Goal: Task Accomplishment & Management: Manage account settings

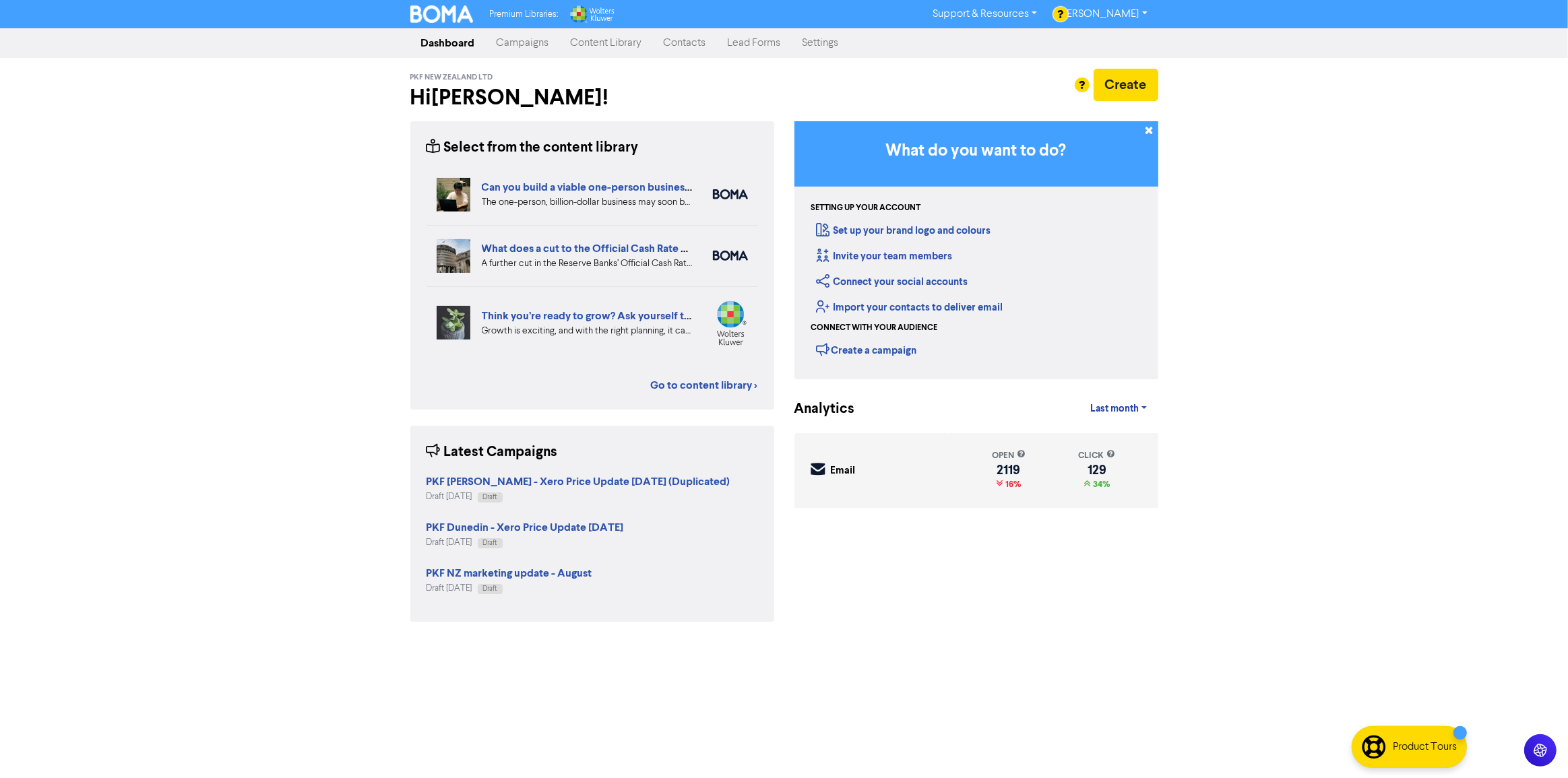
click at [524, 35] on link "Campaigns" at bounding box center [522, 43] width 74 height 27
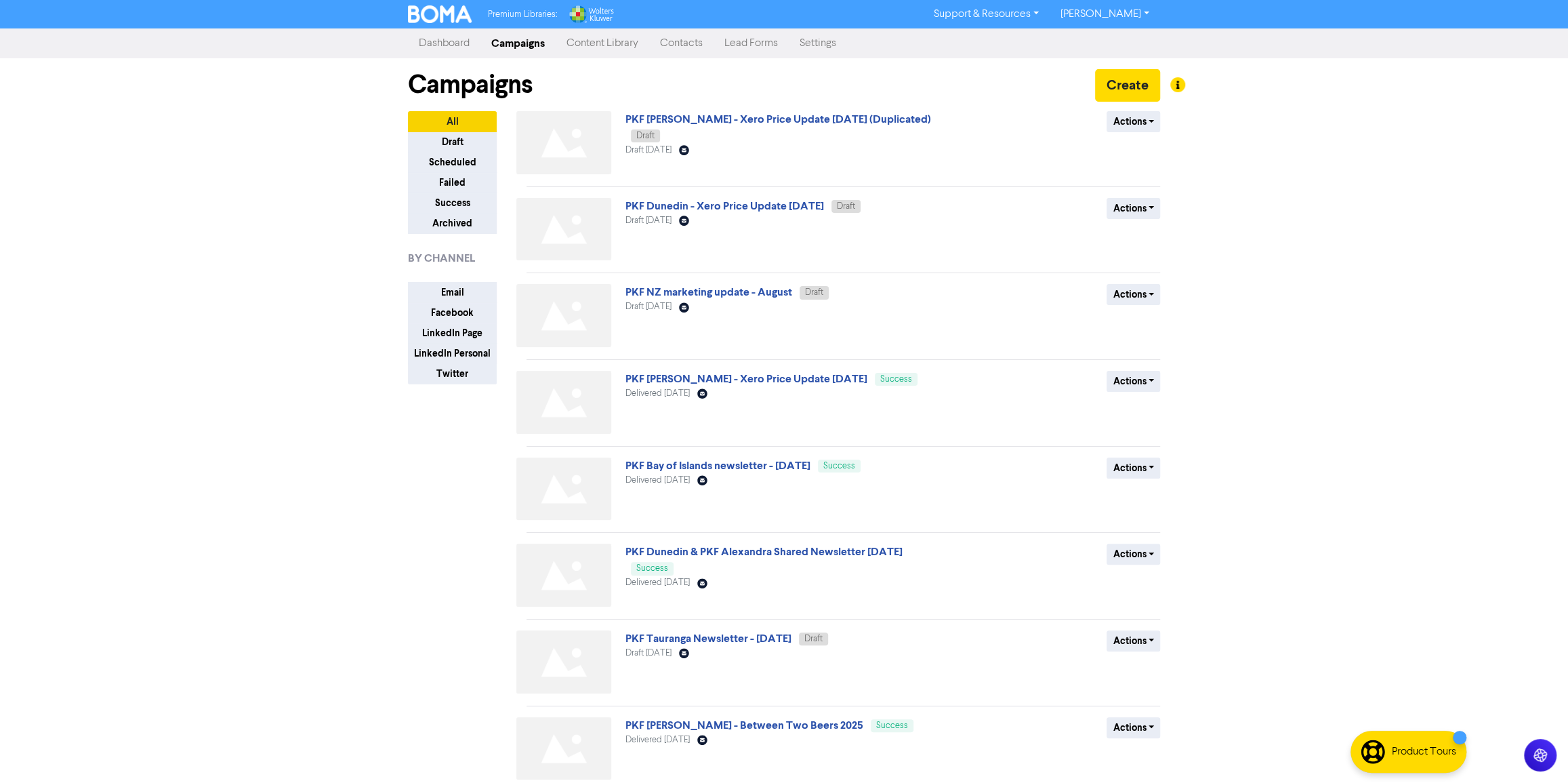
click at [407, 41] on div "Dashboard Campaigns Content Library Contacts Lead Forms Settings" at bounding box center [784, 44] width 773 height 27
click at [771, 205] on link "PKF Dunedin - Xero Price Update [DATE]" at bounding box center [725, 206] width 198 height 14
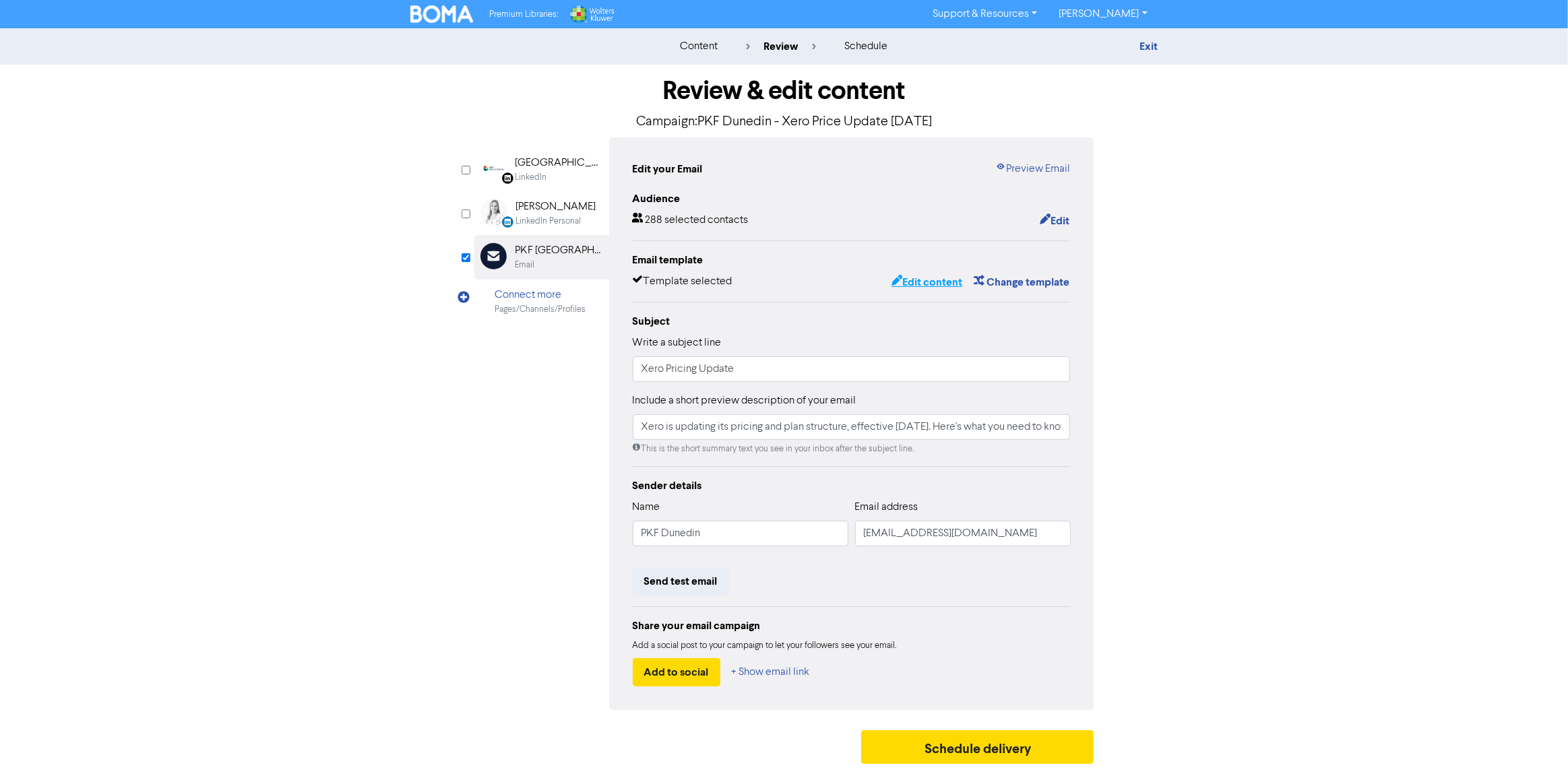
click at [927, 285] on button "Edit content" at bounding box center [927, 282] width 72 height 18
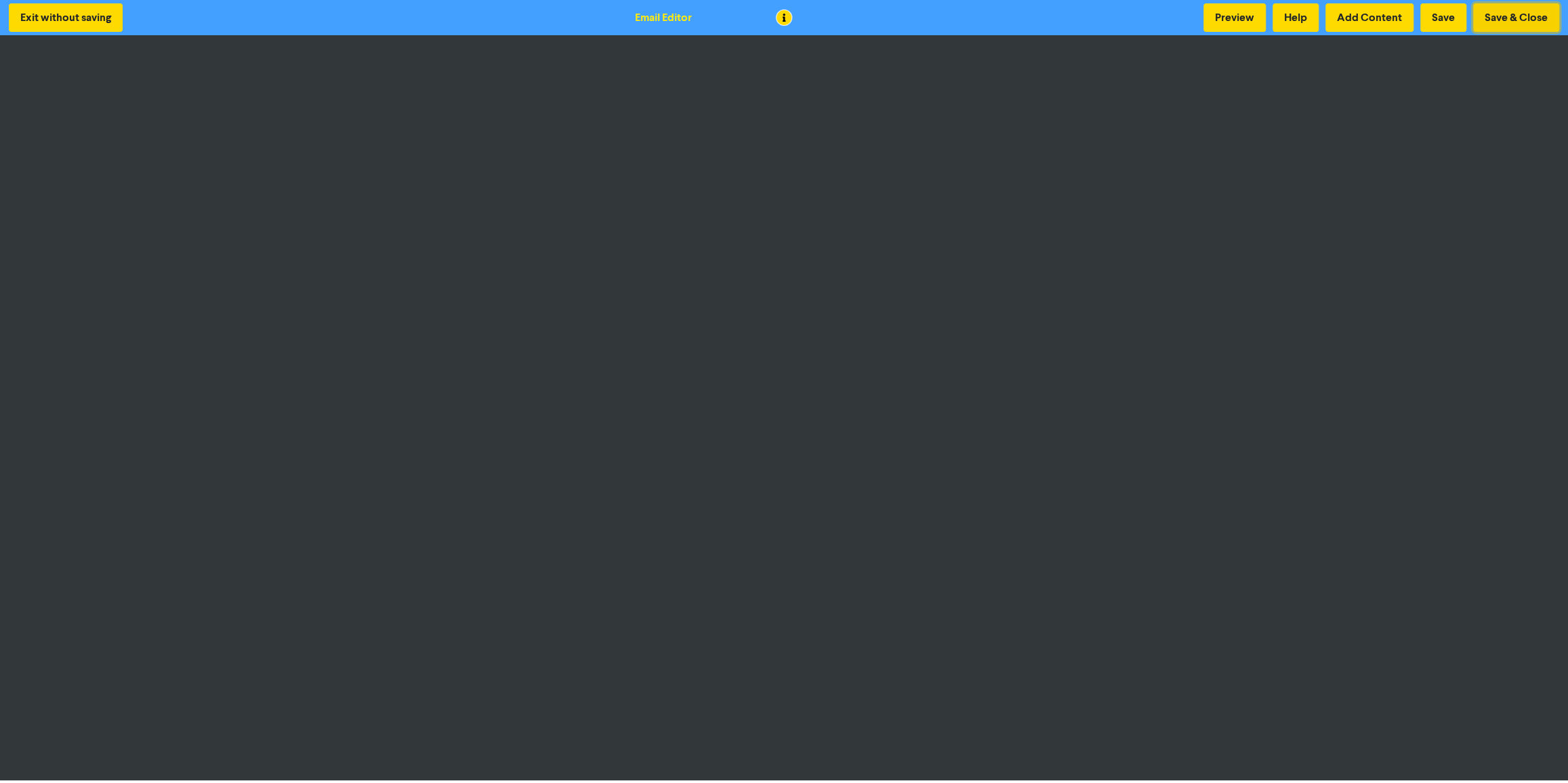
click at [1515, 14] on button "Save & Close" at bounding box center [1517, 18] width 86 height 29
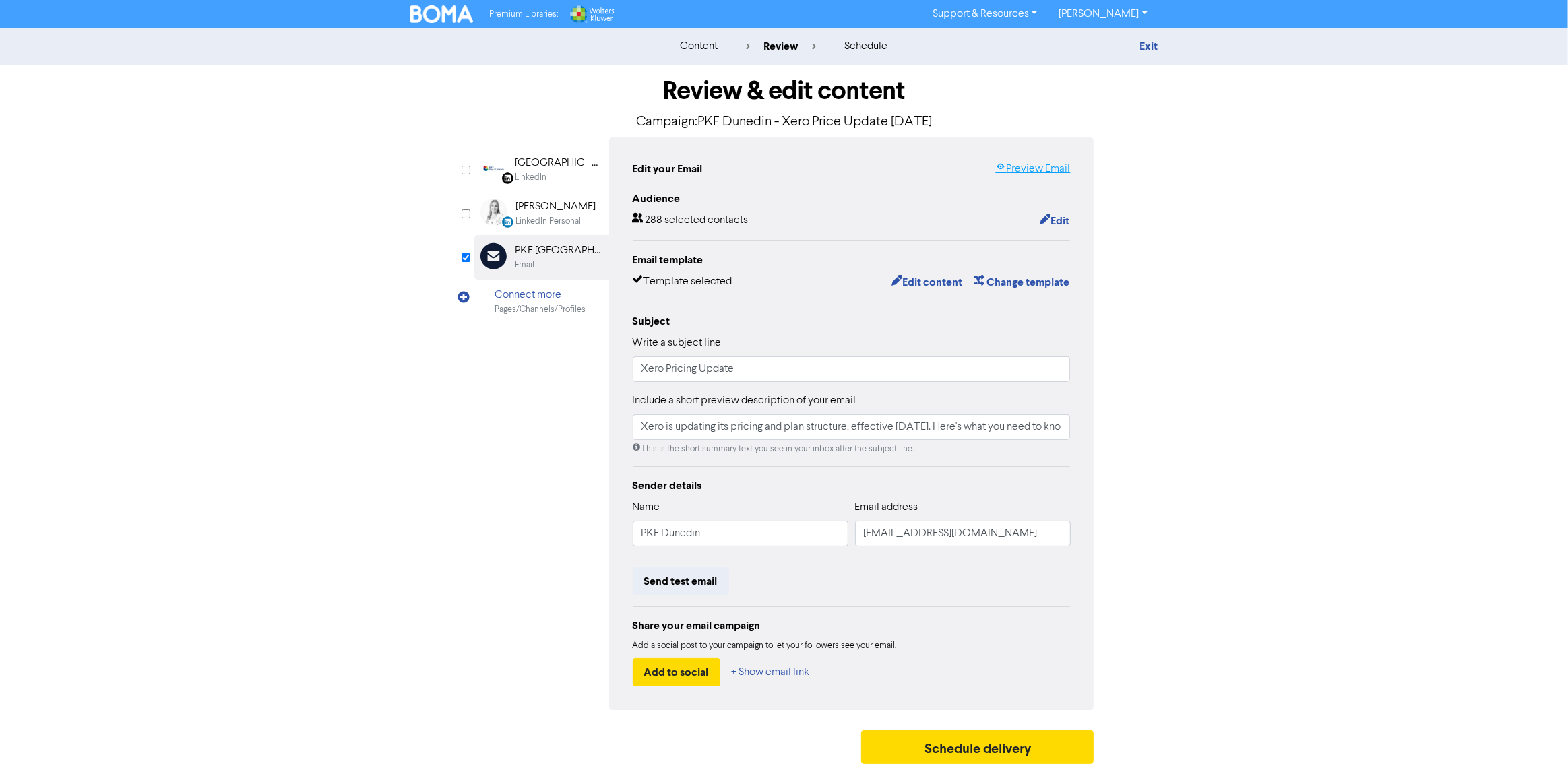
click at [1049, 163] on link "Preview Email" at bounding box center [1032, 169] width 75 height 16
click at [922, 285] on button "Edit content" at bounding box center [927, 282] width 72 height 18
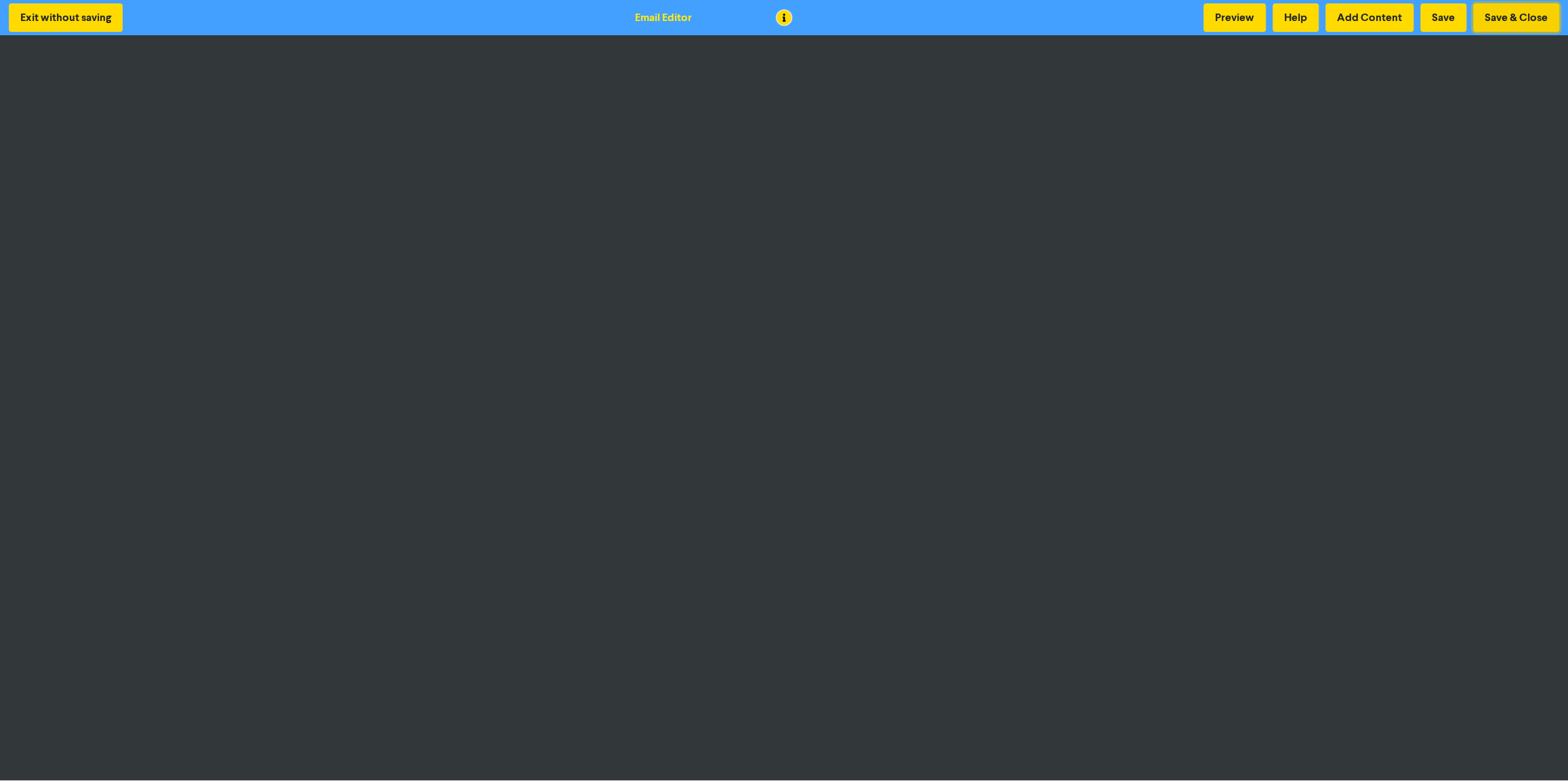
click at [1524, 20] on button "Save & Close" at bounding box center [1517, 18] width 86 height 29
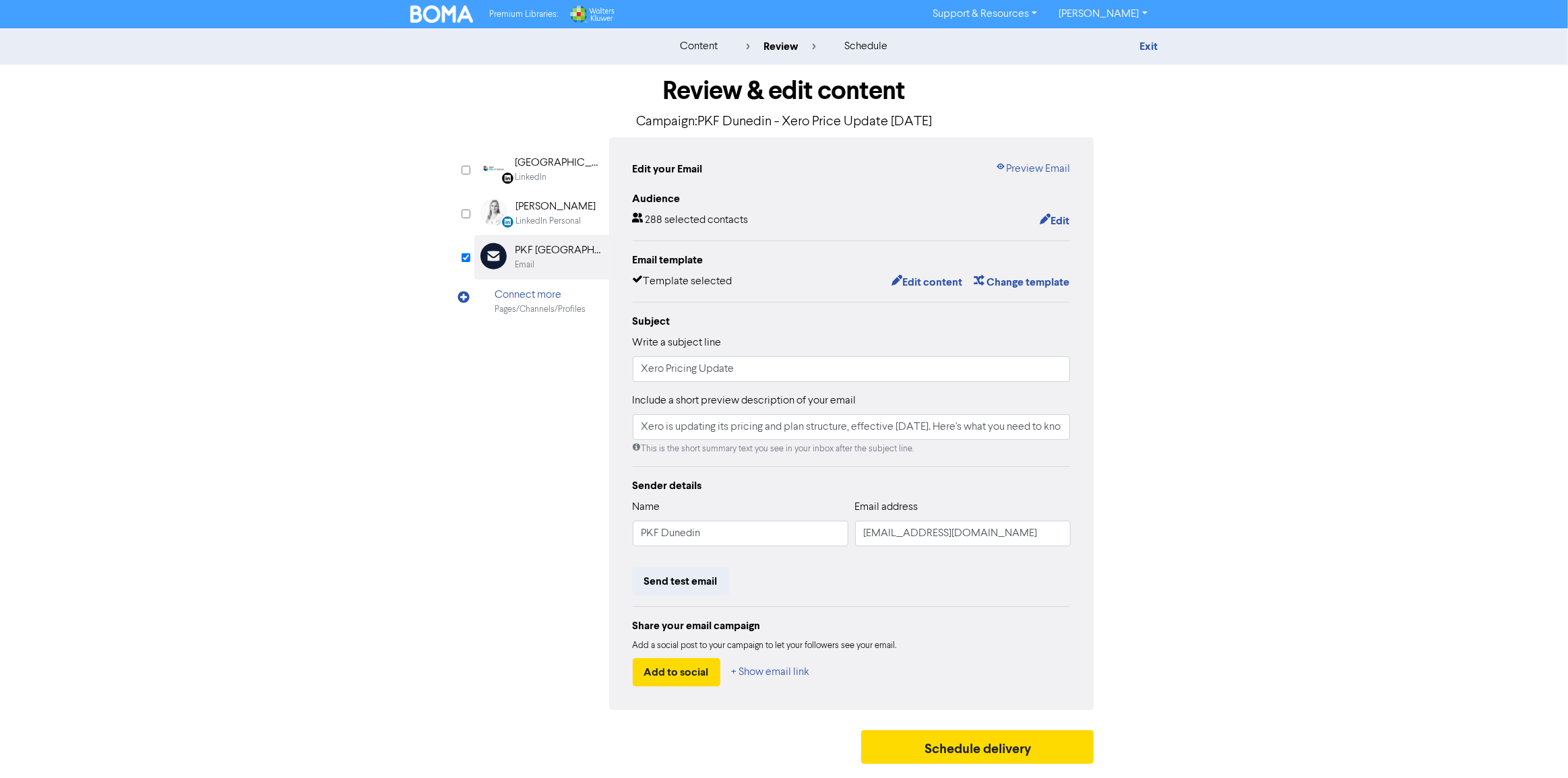
click at [478, 583] on div "LinkedIn Page Created with Sketch. [GEOGRAPHIC_DATA] LinkedIn LinkedIn Personal…" at bounding box center [784, 424] width 620 height 573
click at [484, 562] on div "LinkedIn Page Created with Sketch. [GEOGRAPHIC_DATA] LinkedIn LinkedIn Personal…" at bounding box center [784, 424] width 620 height 573
click at [472, 521] on div "Review & edit content Campaign: PKF Dunedin - Xero Price Update [DATE] LinkedIn…" at bounding box center [784, 417] width 640 height 706
click at [1041, 168] on link "Preview Email" at bounding box center [1032, 169] width 75 height 16
click at [1046, 167] on link "Preview Email" at bounding box center [1032, 169] width 75 height 16
